Goal: Answer question/provide support: Check status

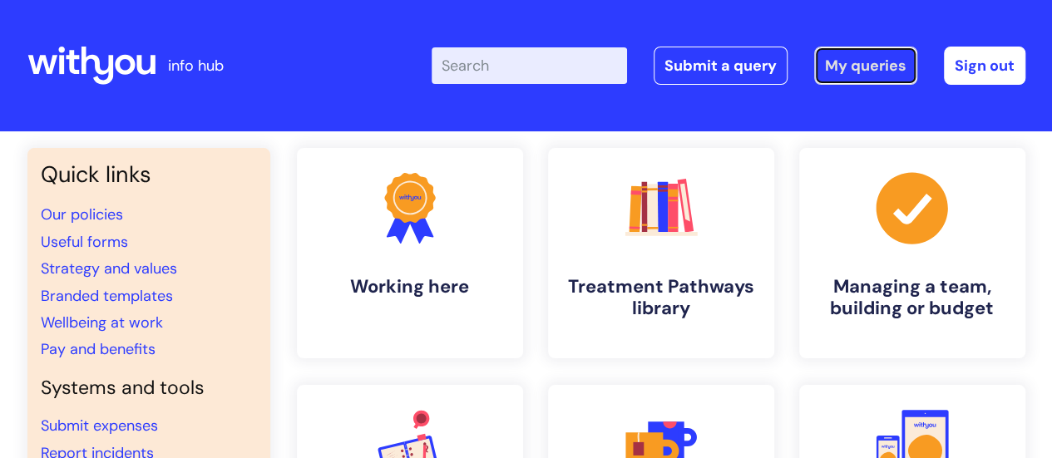
click at [852, 51] on link "My queries" at bounding box center [865, 66] width 103 height 38
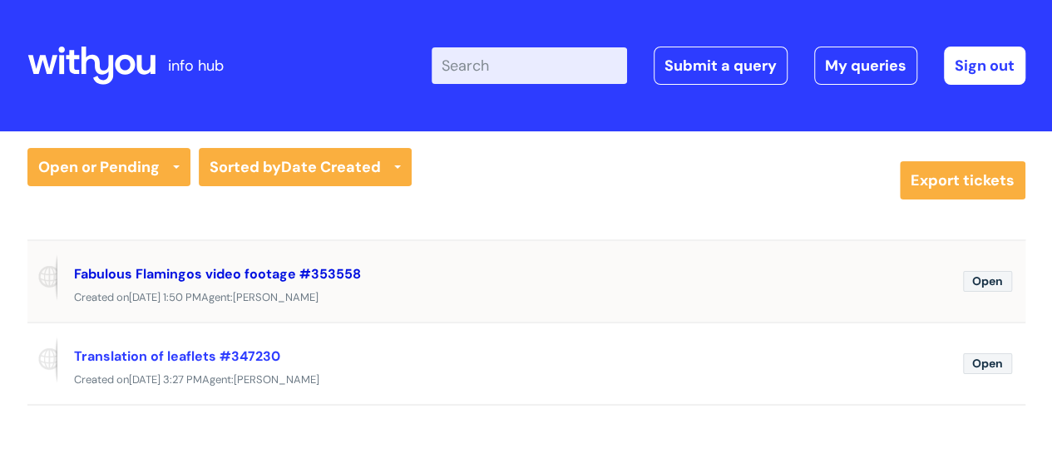
click at [214, 277] on link "Fabulous Flamingos video footage #353558" at bounding box center [217, 273] width 287 height 17
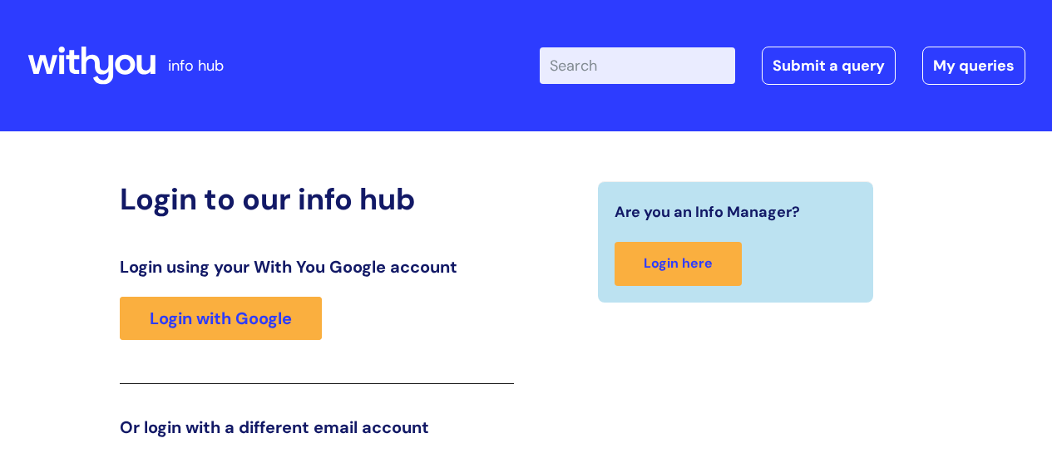
scroll to position [254, 0]
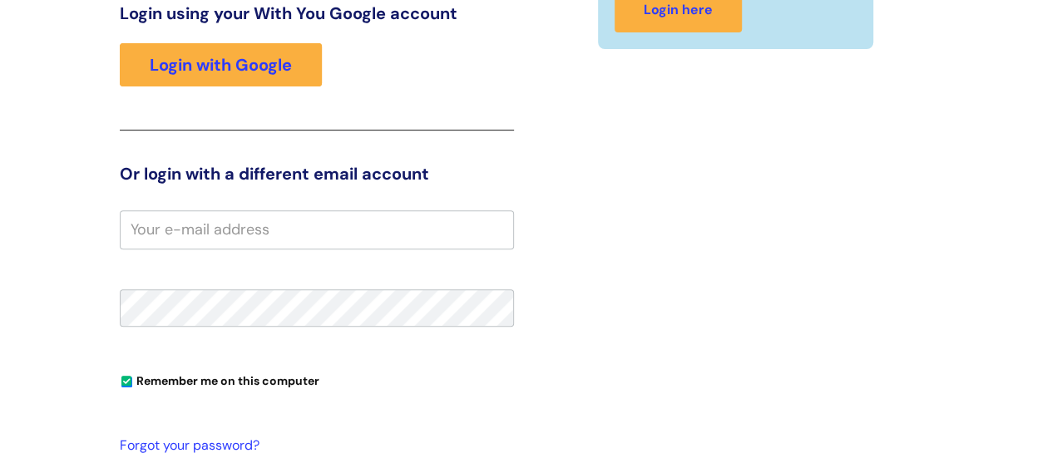
click at [234, 382] on fieldset "Remember me on this computer Forgot your password? Login" at bounding box center [317, 403] width 394 height 387
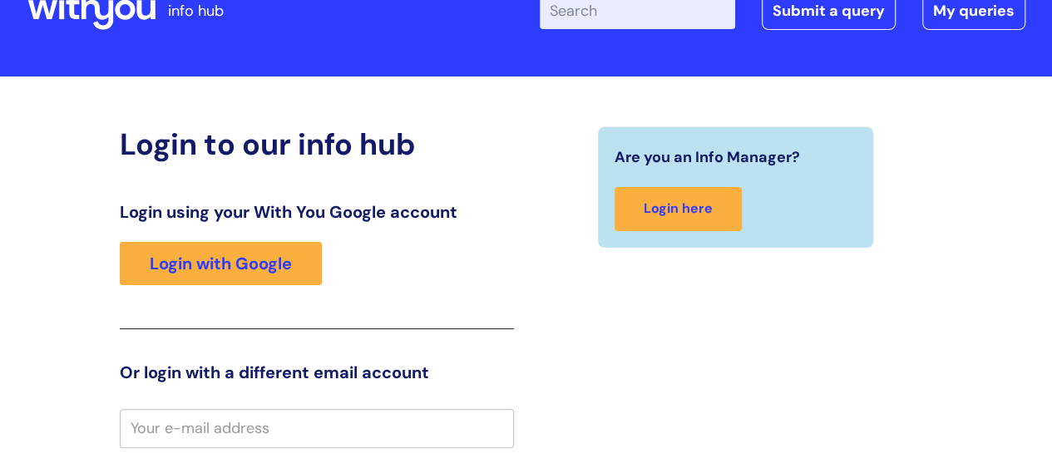
scroll to position [0, 0]
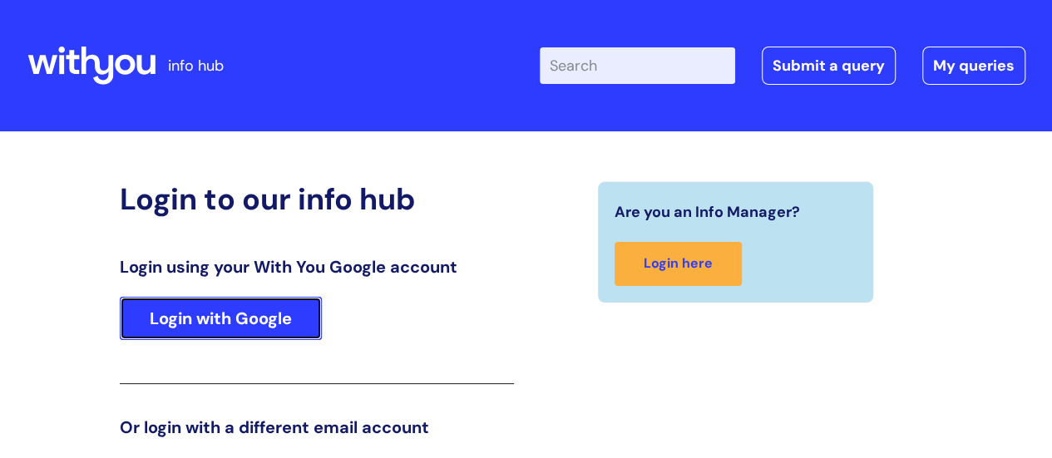
click at [180, 328] on link "Login with Google" at bounding box center [221, 318] width 202 height 43
click at [229, 322] on link "Login with Google" at bounding box center [221, 318] width 202 height 43
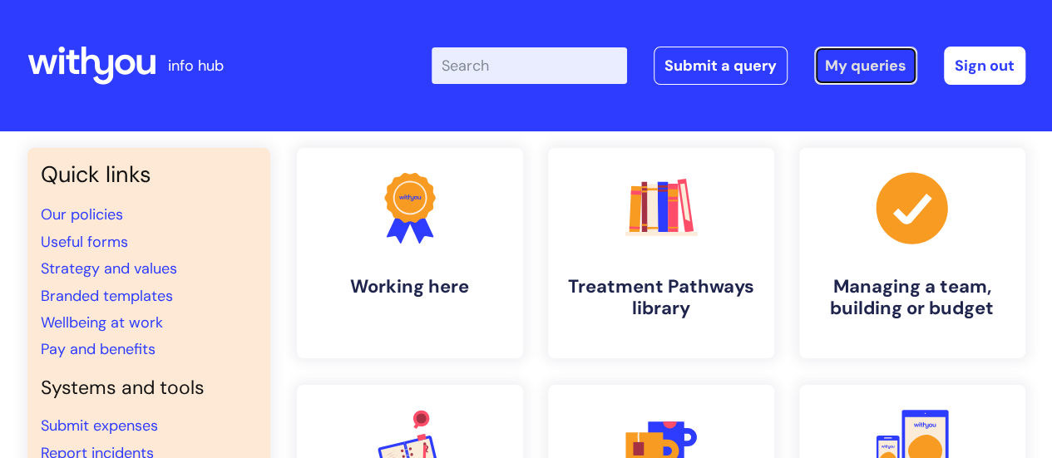
click at [880, 65] on link "My queries" at bounding box center [865, 66] width 103 height 38
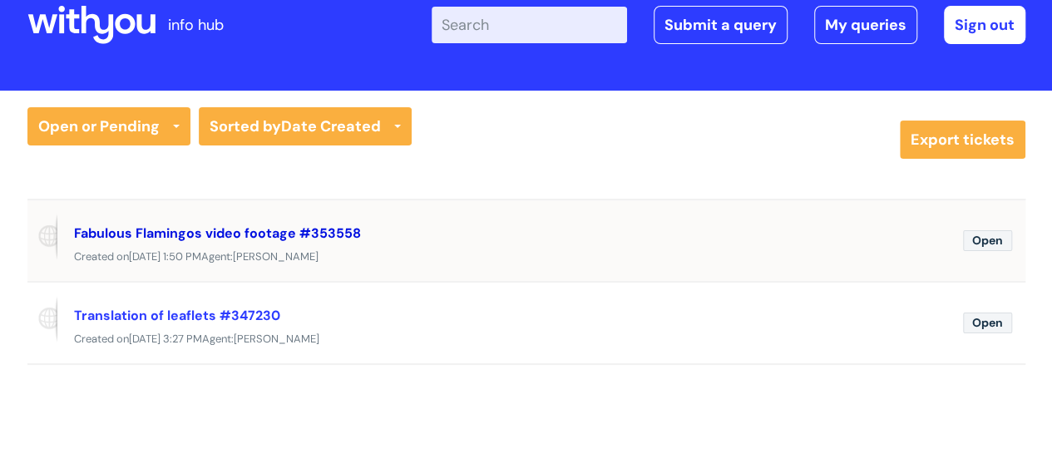
scroll to position [43, 0]
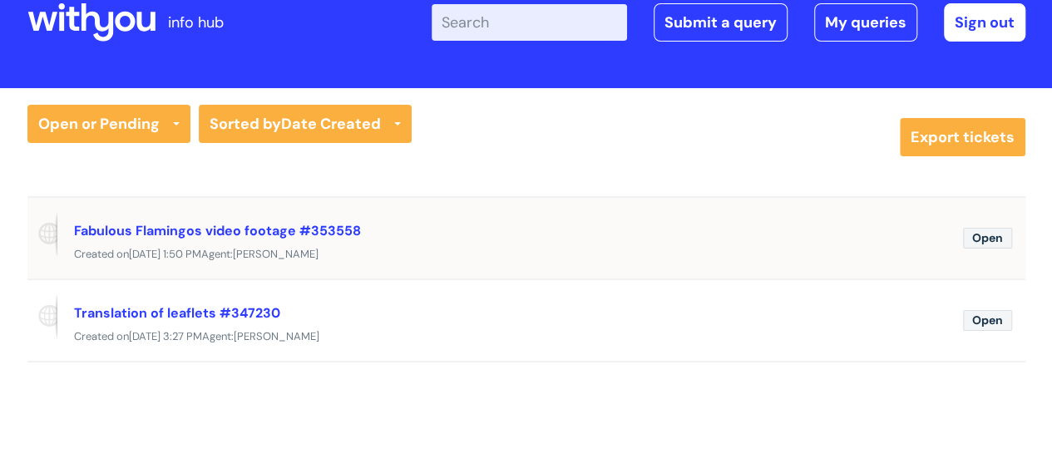
click at [318, 248] on span "Helen Thorpe" at bounding box center [276, 254] width 86 height 14
click at [303, 234] on link "Fabulous Flamingos video footage #353558" at bounding box center [217, 230] width 287 height 17
